Goal: Transaction & Acquisition: Book appointment/travel/reservation

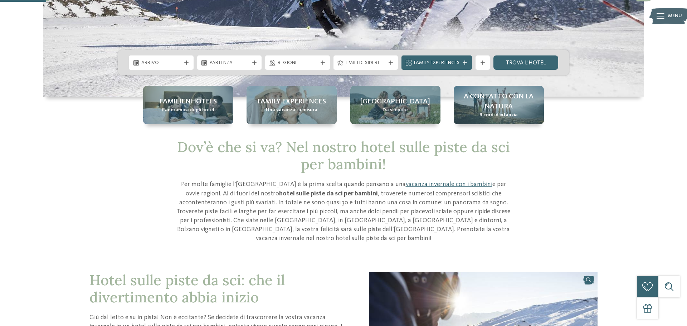
scroll to position [163, 0]
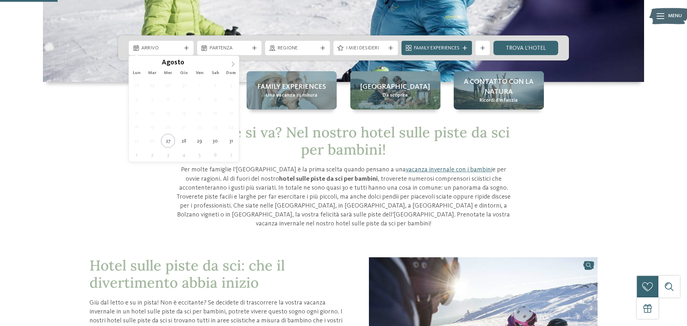
click at [231, 65] on icon at bounding box center [233, 64] width 5 height 5
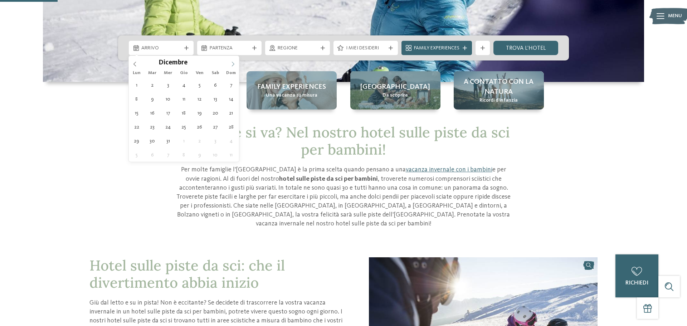
type input "****"
click at [231, 65] on icon at bounding box center [233, 64] width 5 height 5
type div "[DATE]"
type input "****"
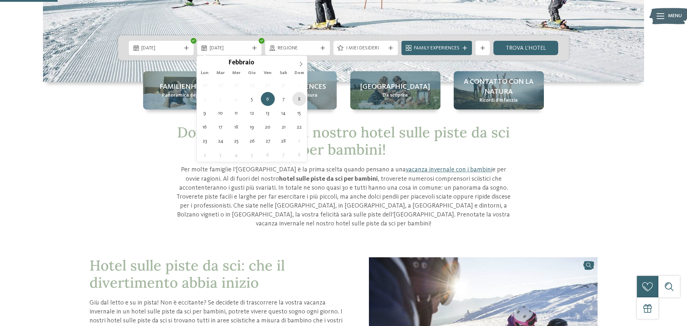
type div "[DATE]"
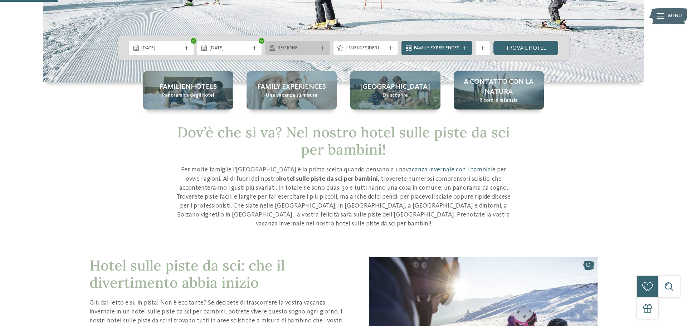
click at [313, 45] on span "Regione" at bounding box center [298, 48] width 40 height 7
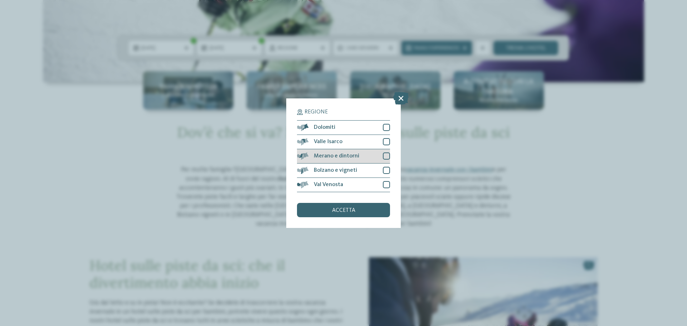
click at [386, 158] on div at bounding box center [386, 156] width 7 height 7
click at [384, 170] on div at bounding box center [386, 170] width 7 height 7
click at [360, 209] on div "accetta" at bounding box center [343, 210] width 93 height 14
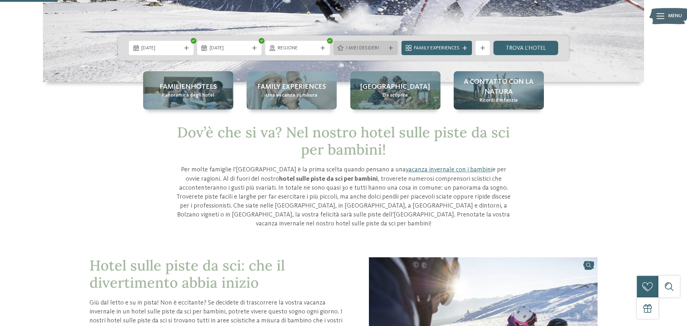
click at [368, 42] on div "I miei desideri" at bounding box center [366, 48] width 65 height 14
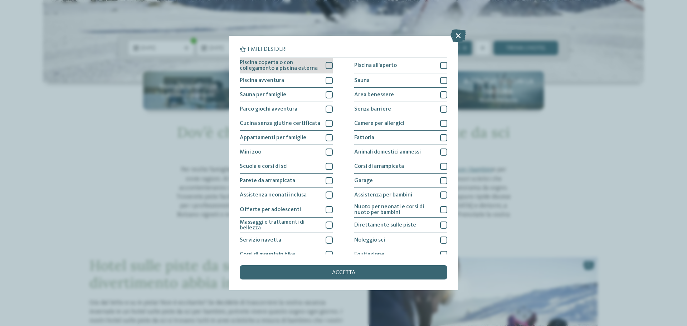
click at [331, 68] on div at bounding box center [329, 65] width 7 height 7
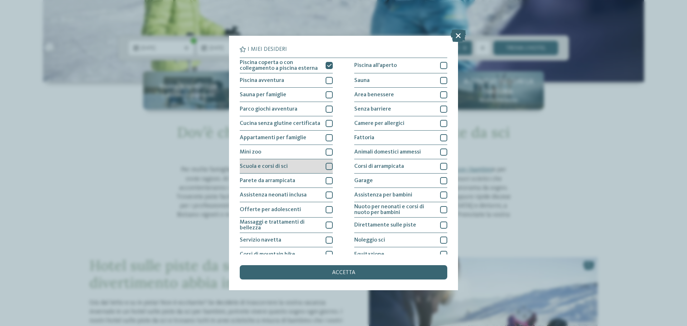
click at [328, 169] on div at bounding box center [329, 166] width 7 height 7
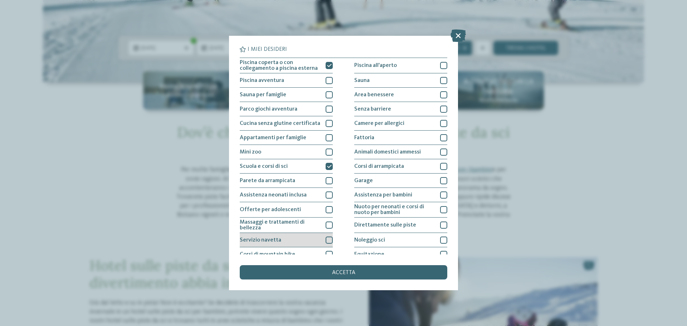
click at [328, 239] on div at bounding box center [329, 240] width 7 height 7
click at [442, 82] on div at bounding box center [443, 80] width 7 height 7
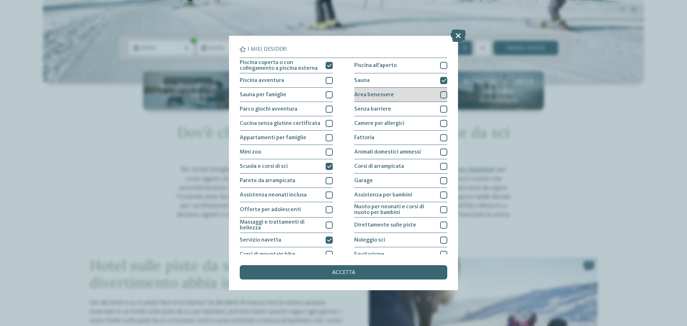
click at [442, 93] on div at bounding box center [443, 94] width 7 height 7
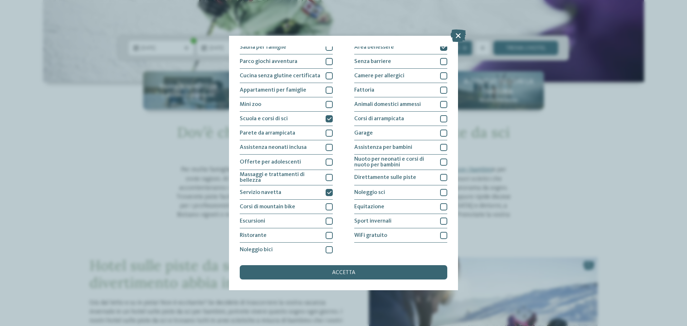
scroll to position [50, 0]
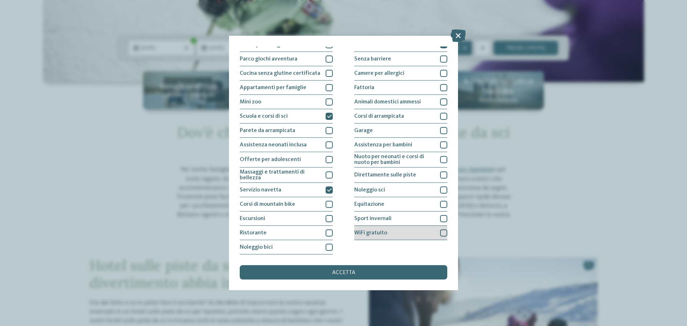
click at [441, 235] on div at bounding box center [443, 232] width 7 height 7
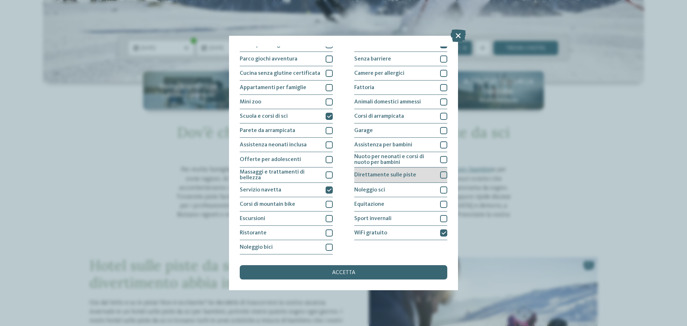
click at [441, 174] on div at bounding box center [443, 174] width 7 height 7
click at [329, 235] on div at bounding box center [329, 232] width 7 height 7
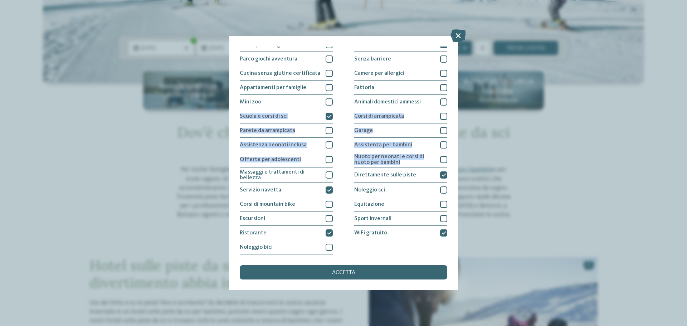
drag, startPoint x: 452, startPoint y: 101, endPoint x: 449, endPoint y: 163, distance: 62.4
click at [449, 163] on div "I miei desideri Piscina coperta o con collegamento a piscina esterna Piscina al…" at bounding box center [343, 163] width 229 height 255
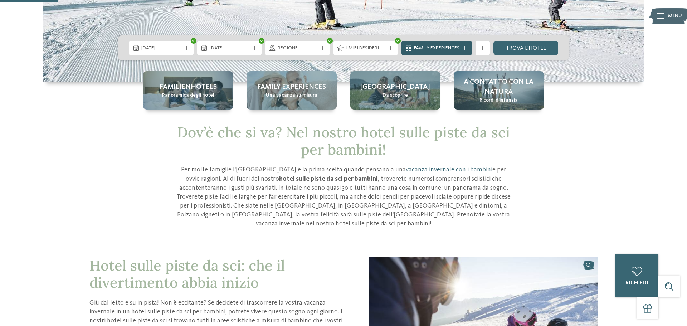
click at [440, 48] on span "Family Experiences" at bounding box center [436, 48] width 45 height 7
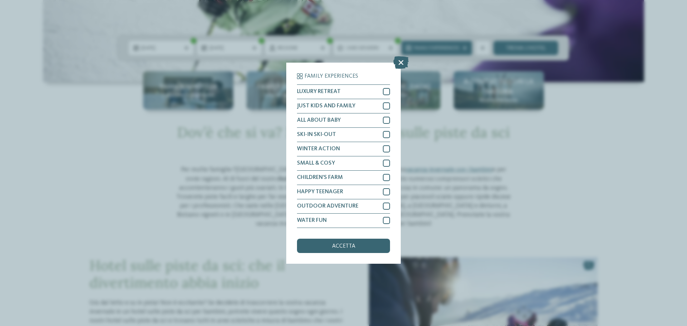
click at [455, 47] on div "Family Experiences LUXURY RETREAT JUST KIDS AND FAMILY" at bounding box center [343, 163] width 687 height 326
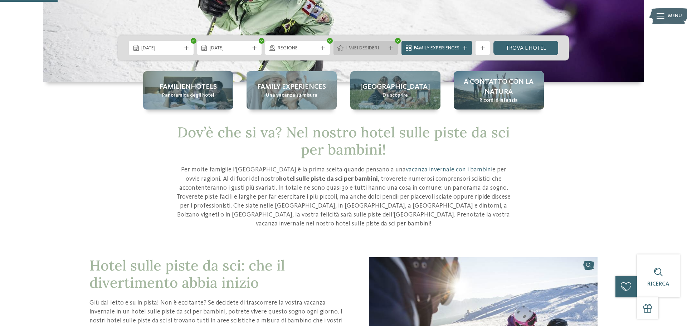
click at [389, 48] on icon at bounding box center [391, 48] width 4 height 4
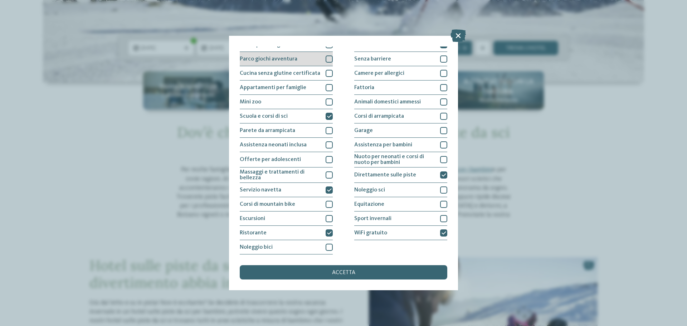
click at [303, 62] on div "Parco giochi avventura" at bounding box center [286, 59] width 93 height 14
click at [337, 269] on div "accetta" at bounding box center [344, 272] width 208 height 14
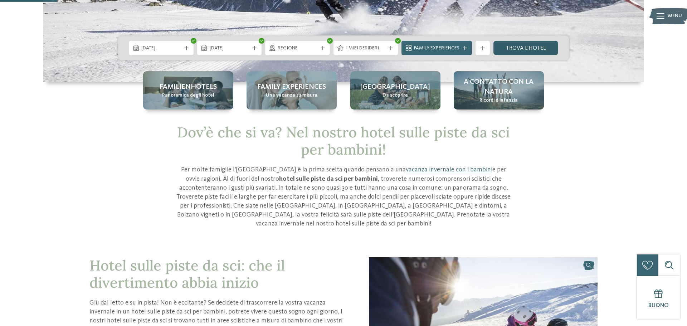
click at [543, 48] on link "trova l’hotel" at bounding box center [526, 48] width 65 height 14
